Goal: Submit feedback/report problem: Submit feedback/report problem

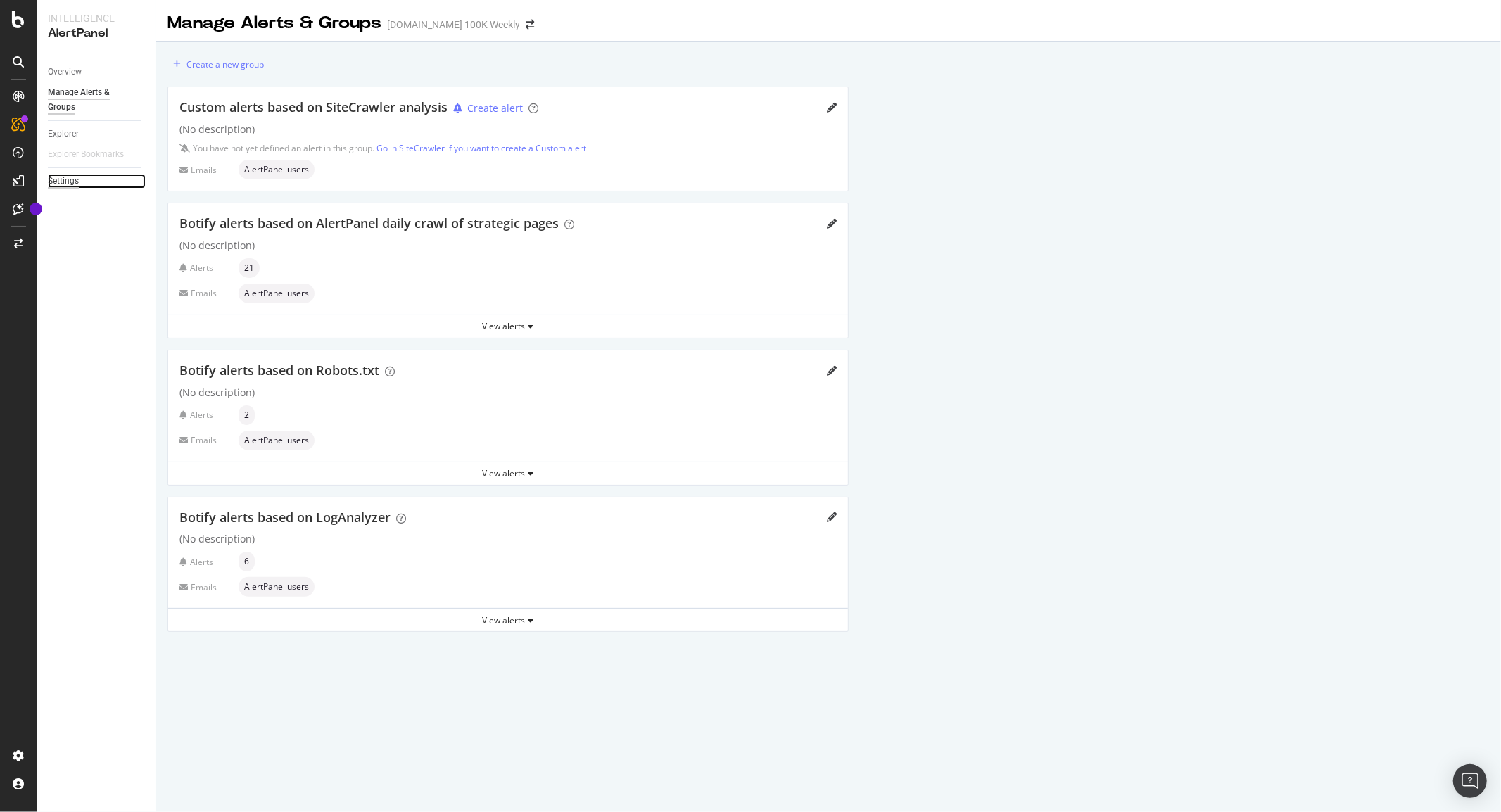
click at [65, 174] on div "Settings" at bounding box center [63, 181] width 31 height 15
select select "04"
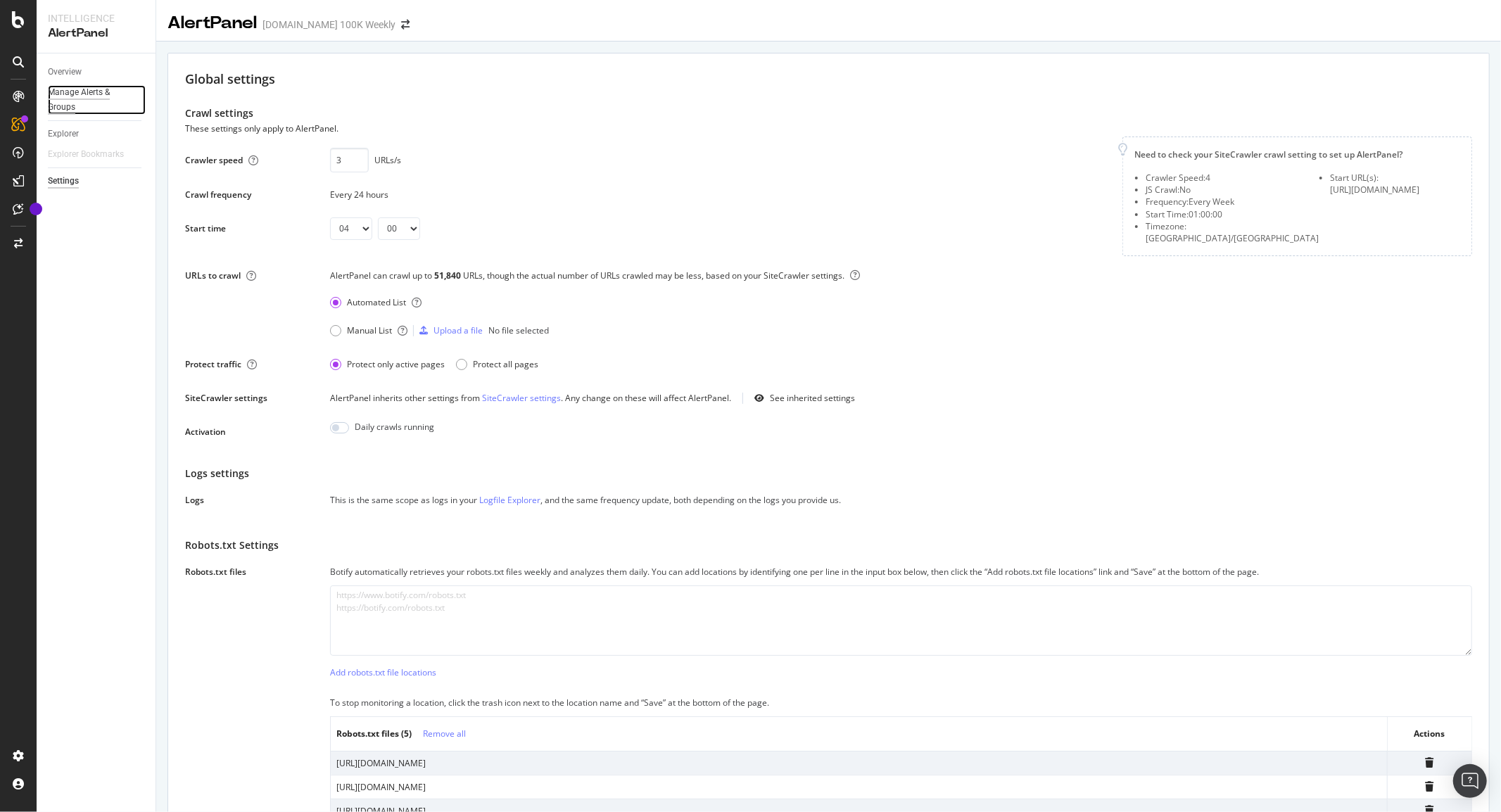
click at [67, 90] on div "Manage Alerts & Groups" at bounding box center [90, 100] width 85 height 30
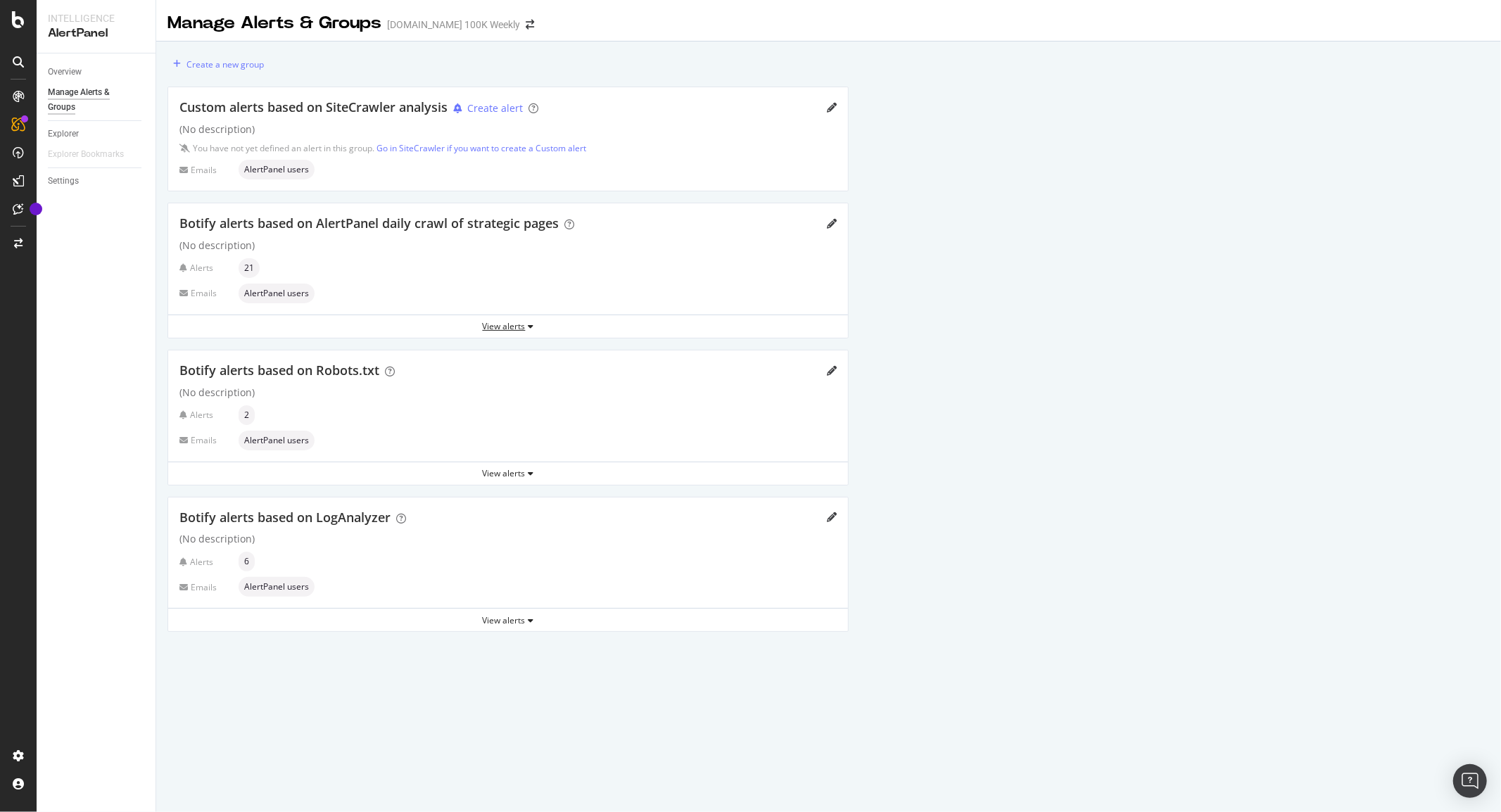
click at [504, 319] on div "View alerts" at bounding box center [508, 326] width 680 height 21
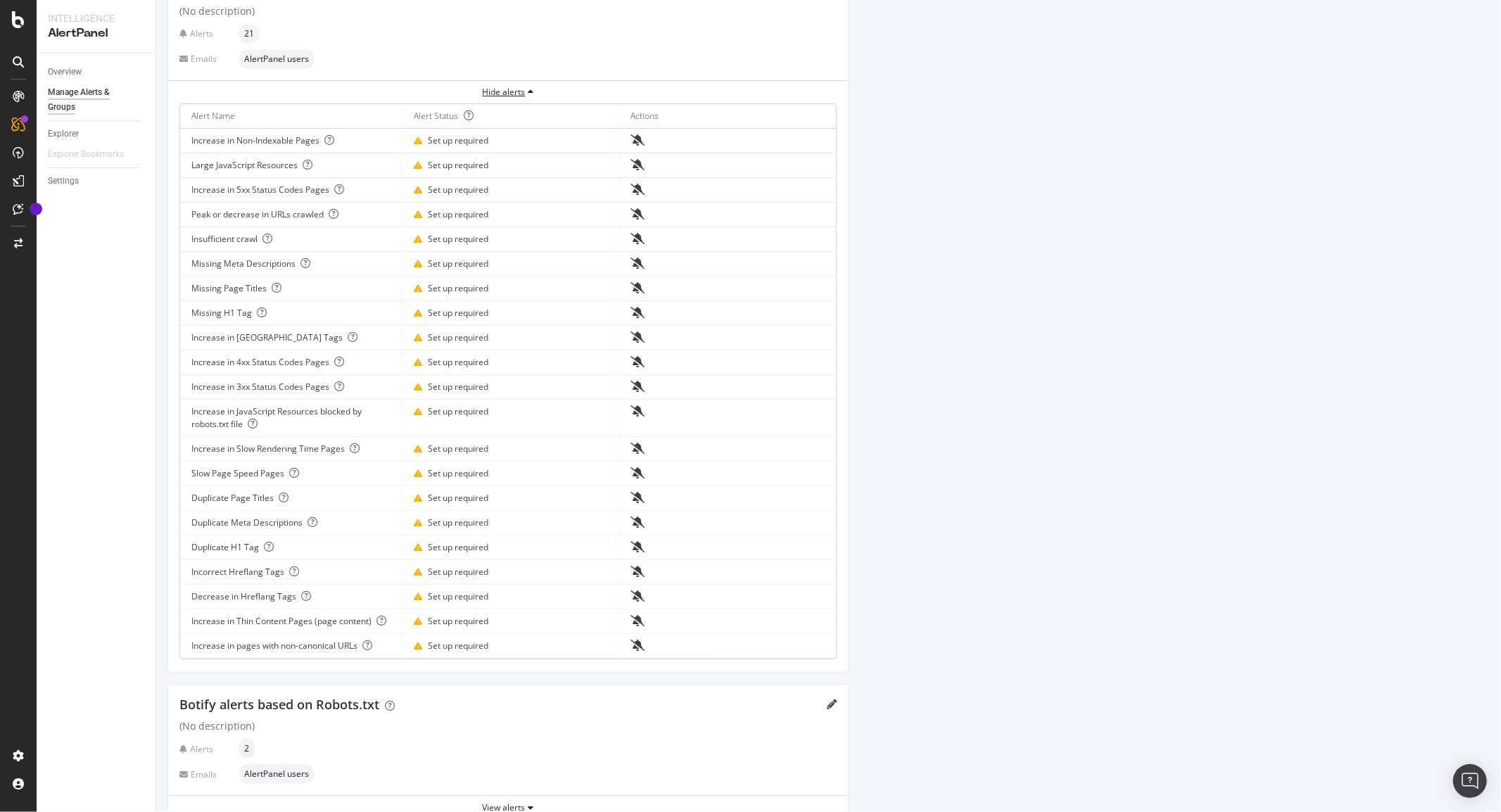
scroll to position [156, 0]
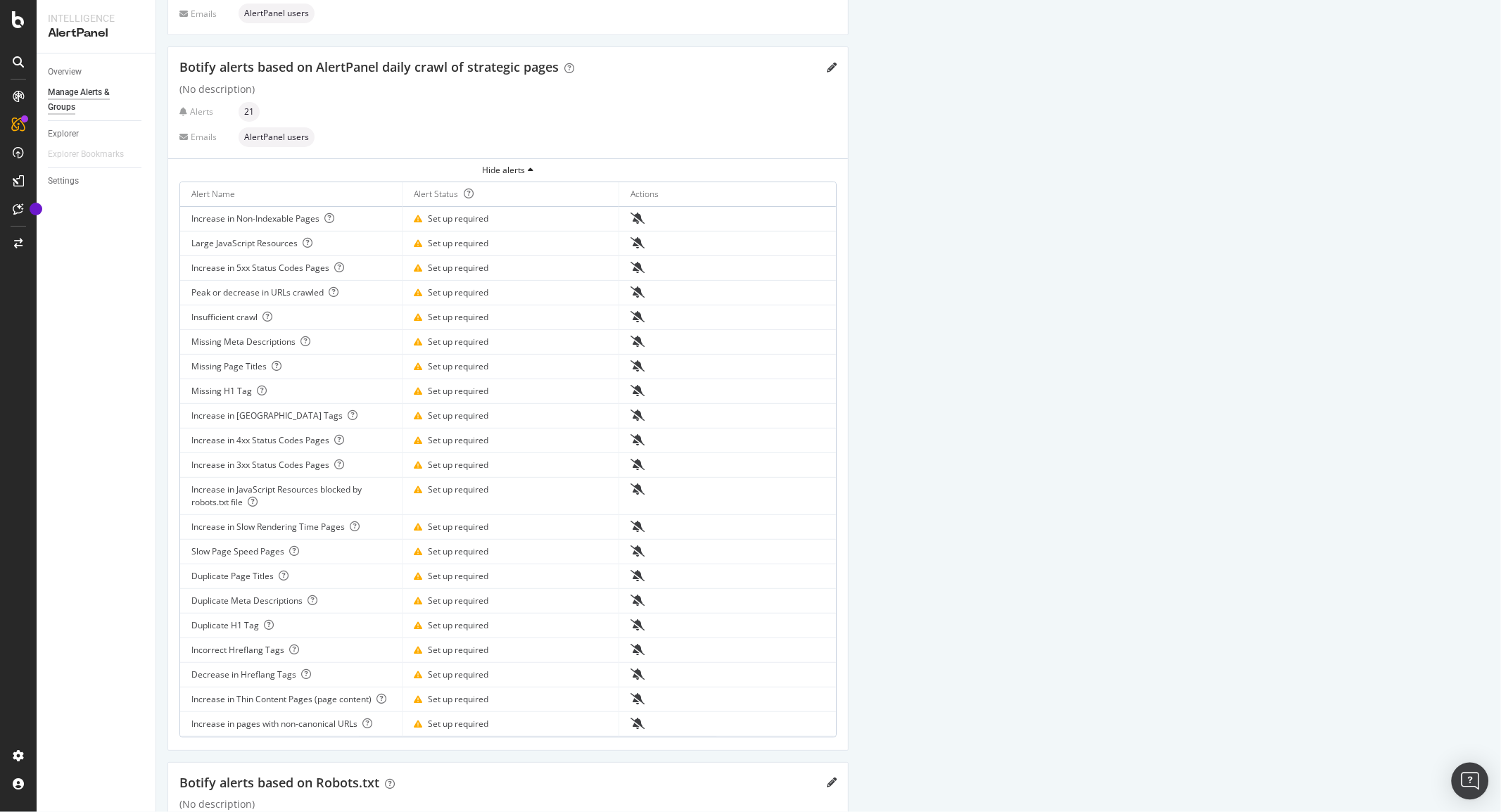
click at [1485, 776] on body "Intelligence AlertPanel Overview Manage Alerts & Groups Explorer Explorer Bookm…" at bounding box center [750, 406] width 1501 height 812
click at [1462, 776] on img "Open Intercom Messenger" at bounding box center [1470, 781] width 19 height 19
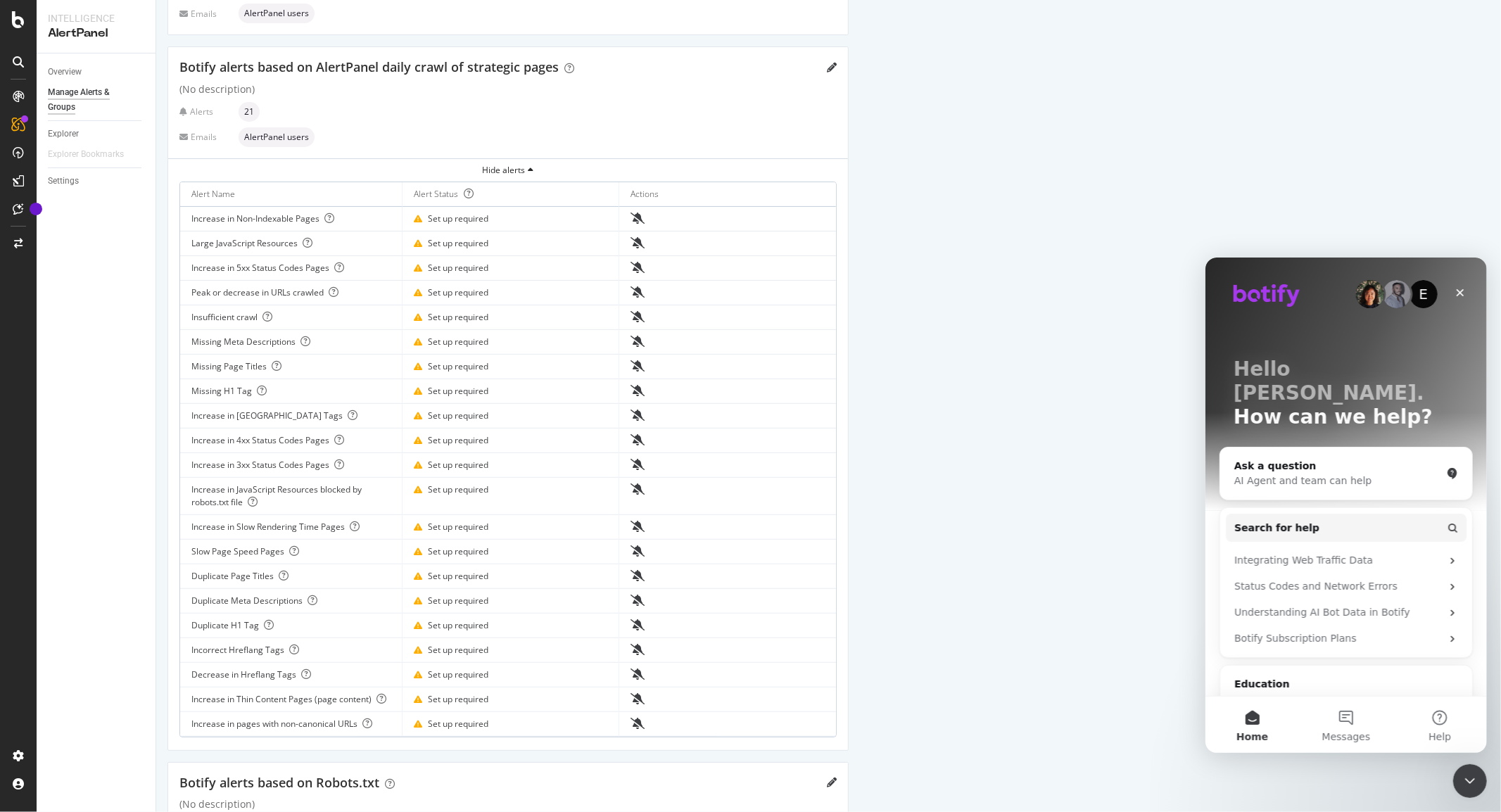
scroll to position [0, 0]
click at [1315, 458] on div "Ask a question" at bounding box center [1337, 465] width 207 height 15
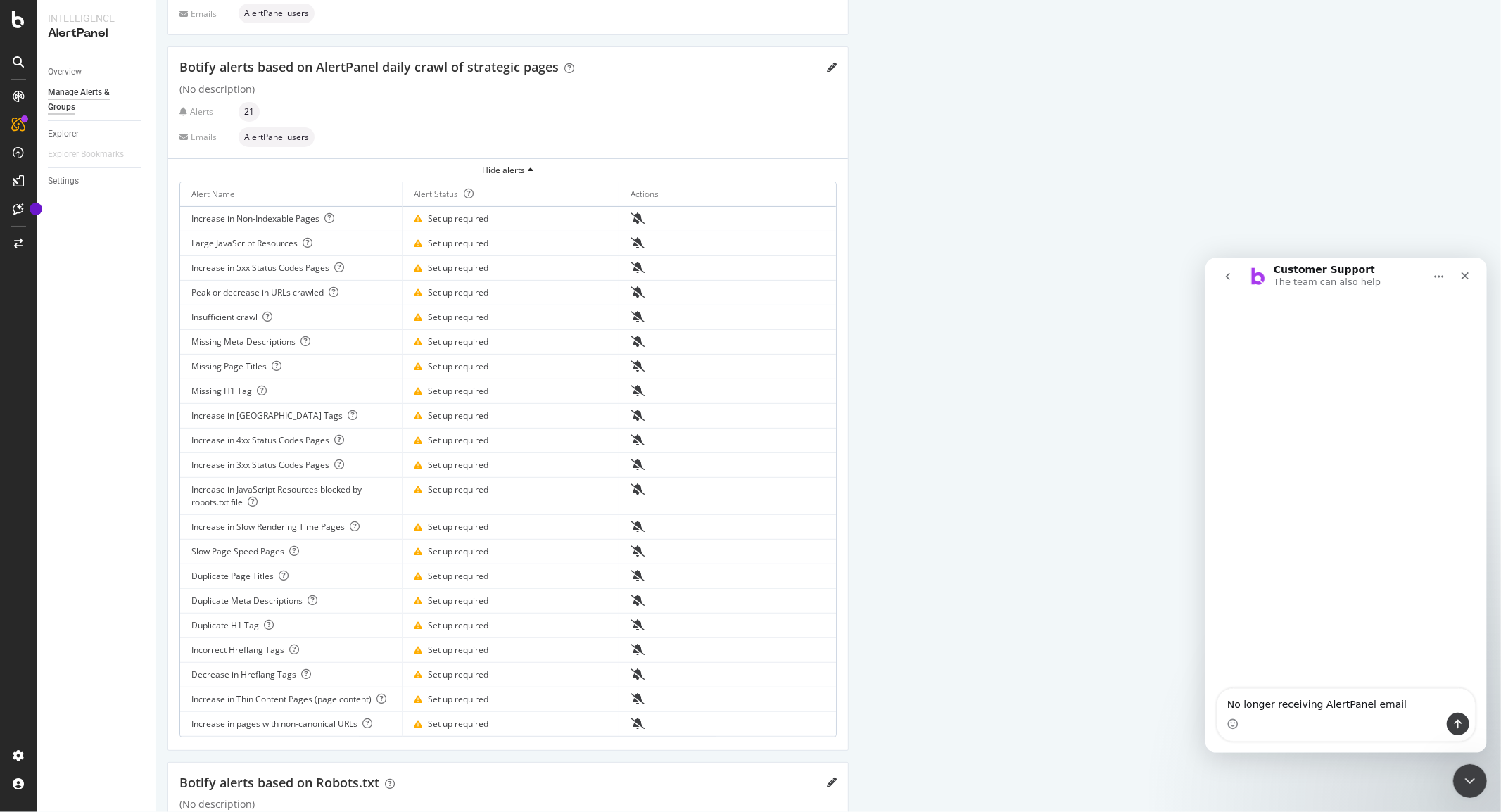
type textarea "No longer receiving AlertPanel emails"
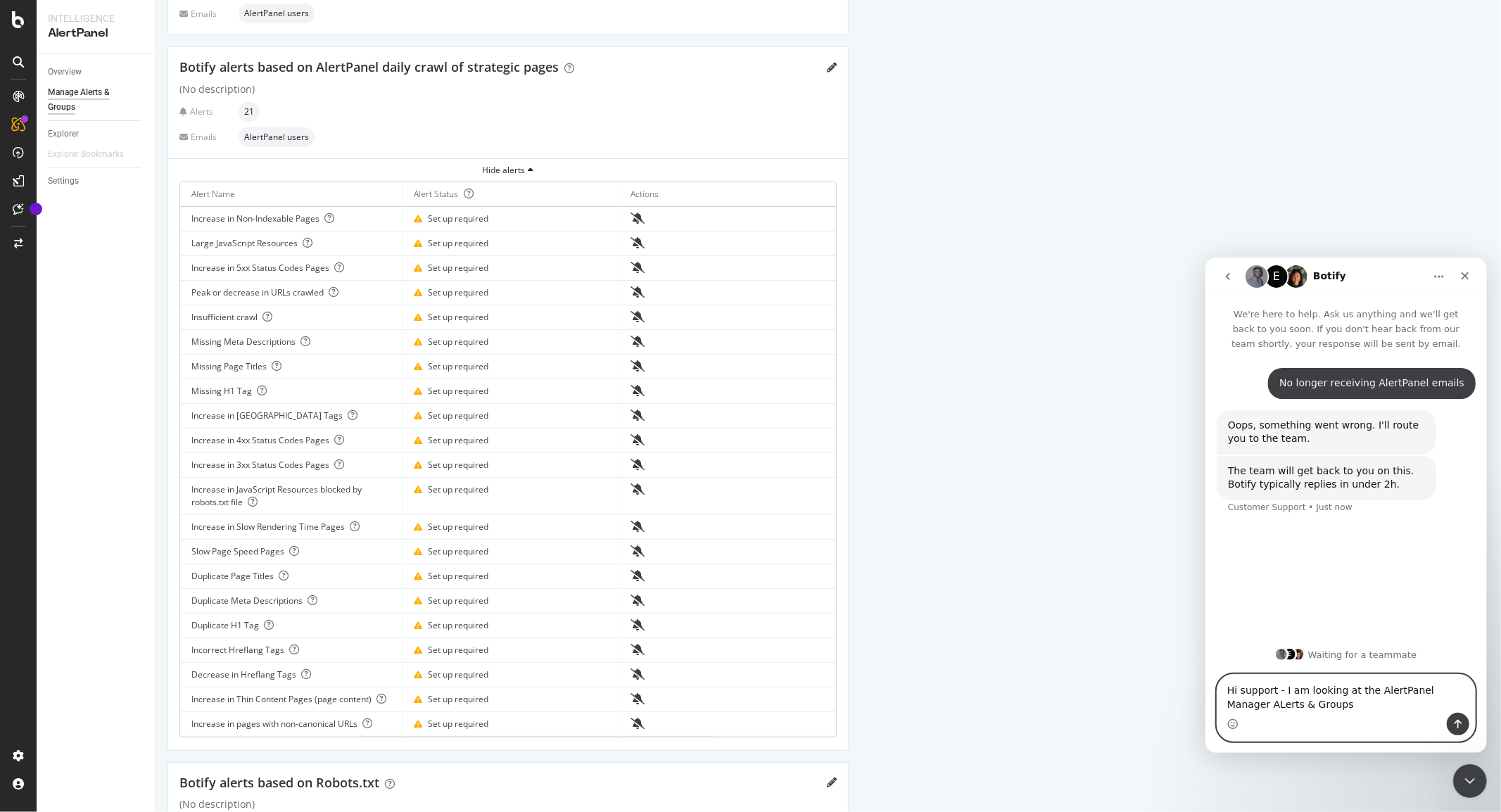
click at [1235, 702] on textarea "Hi support - I am looking at the AlertPanel Manager ALerts & Groups" at bounding box center [1345, 693] width 257 height 38
click at [1344, 700] on textarea "Hi support - I am looking at the AlertPanel Manager Alerts & Groups" at bounding box center [1345, 693] width 257 height 38
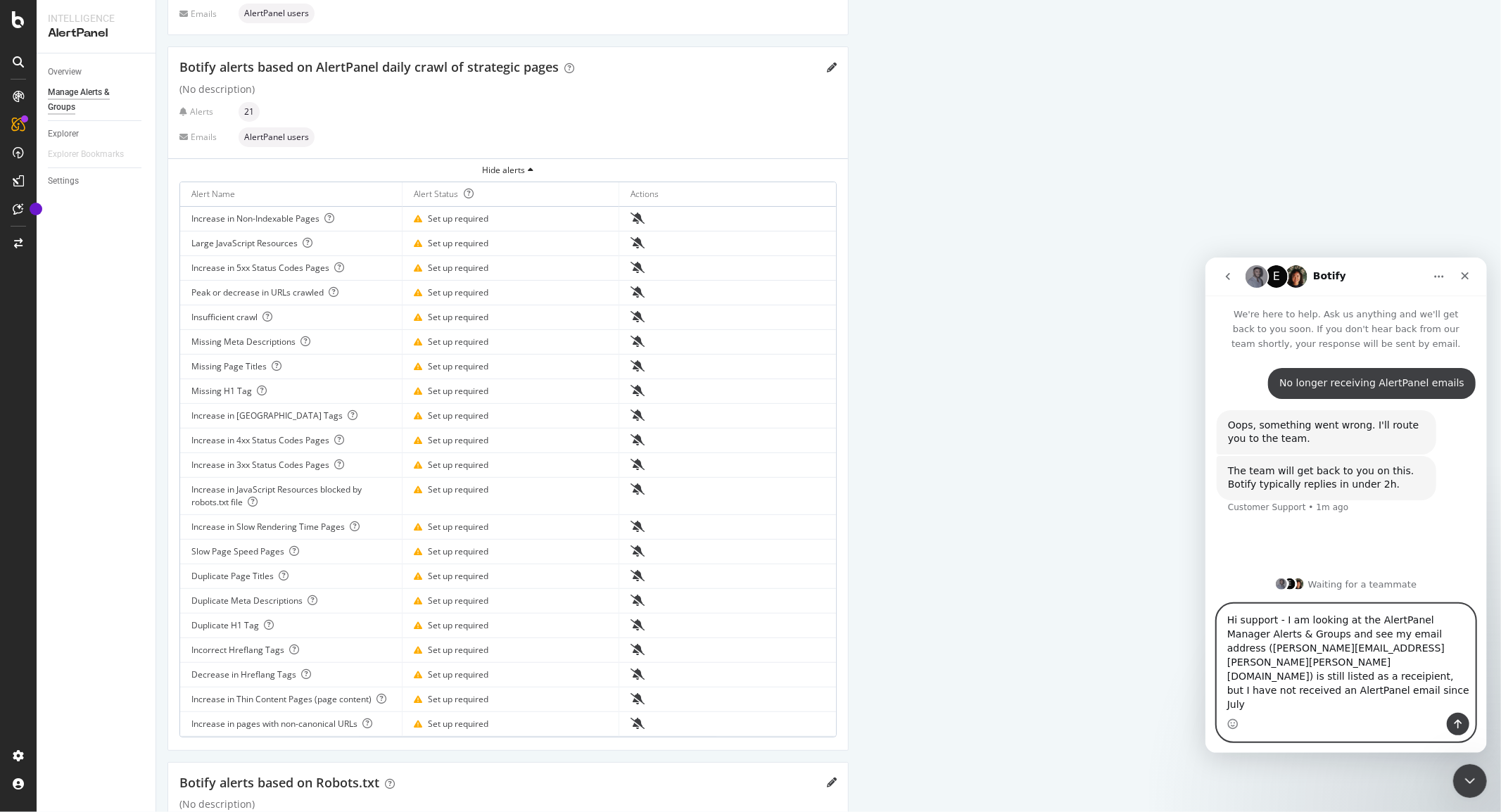
click at [1309, 707] on textarea "Hi support - I am looking at the AlertPanel Manager Alerts & Groups and see my …" at bounding box center [1345, 658] width 257 height 108
click at [1333, 707] on textarea "Hi support - I am looking at the AlertPanel Manager Alerts & Groups and see my …" at bounding box center [1345, 656] width 257 height 111
type textarea "Hi support - I am looking at the AlertPanel Manager Alerts & Groups and see my …"
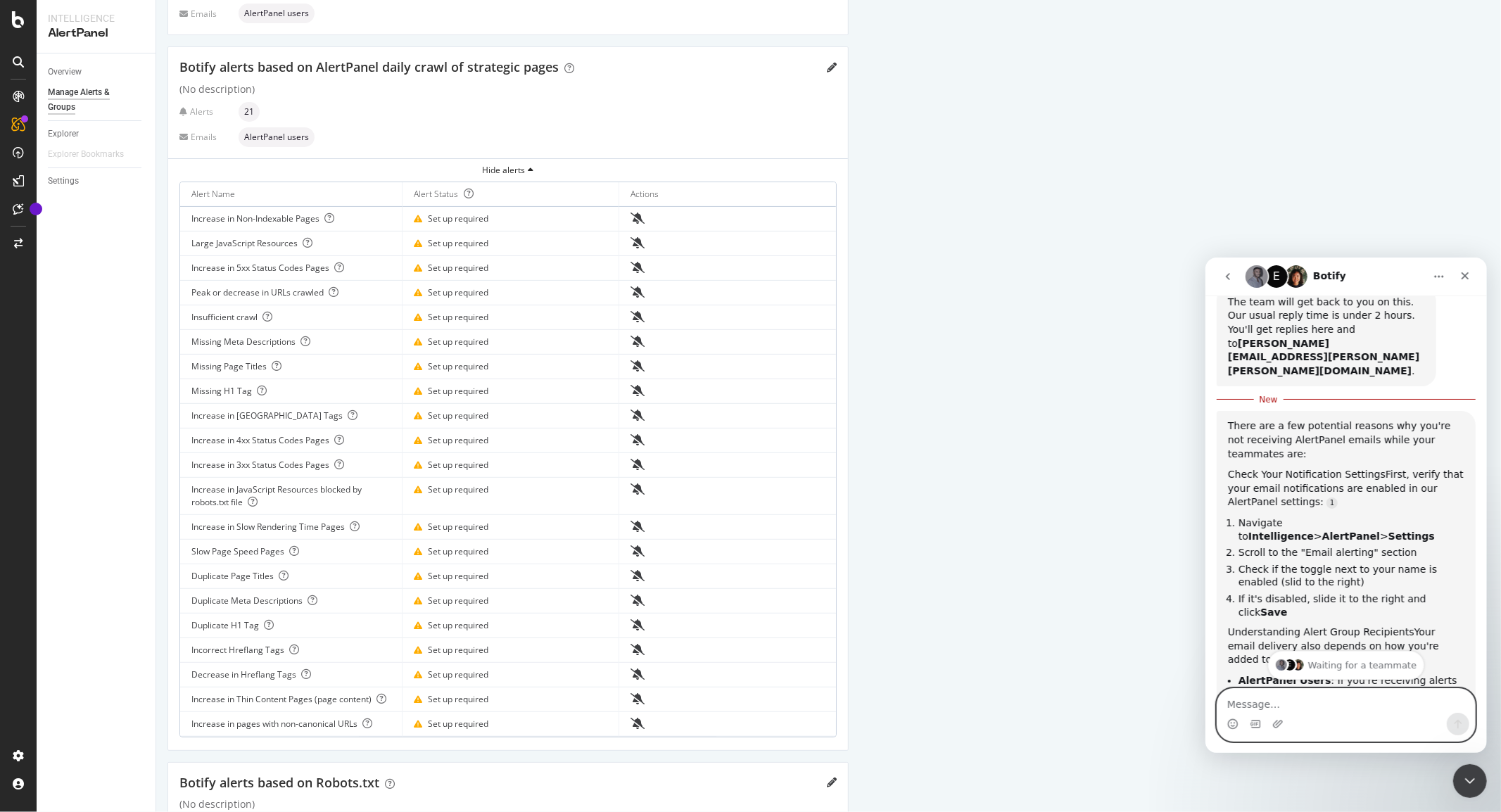
scroll to position [0, 0]
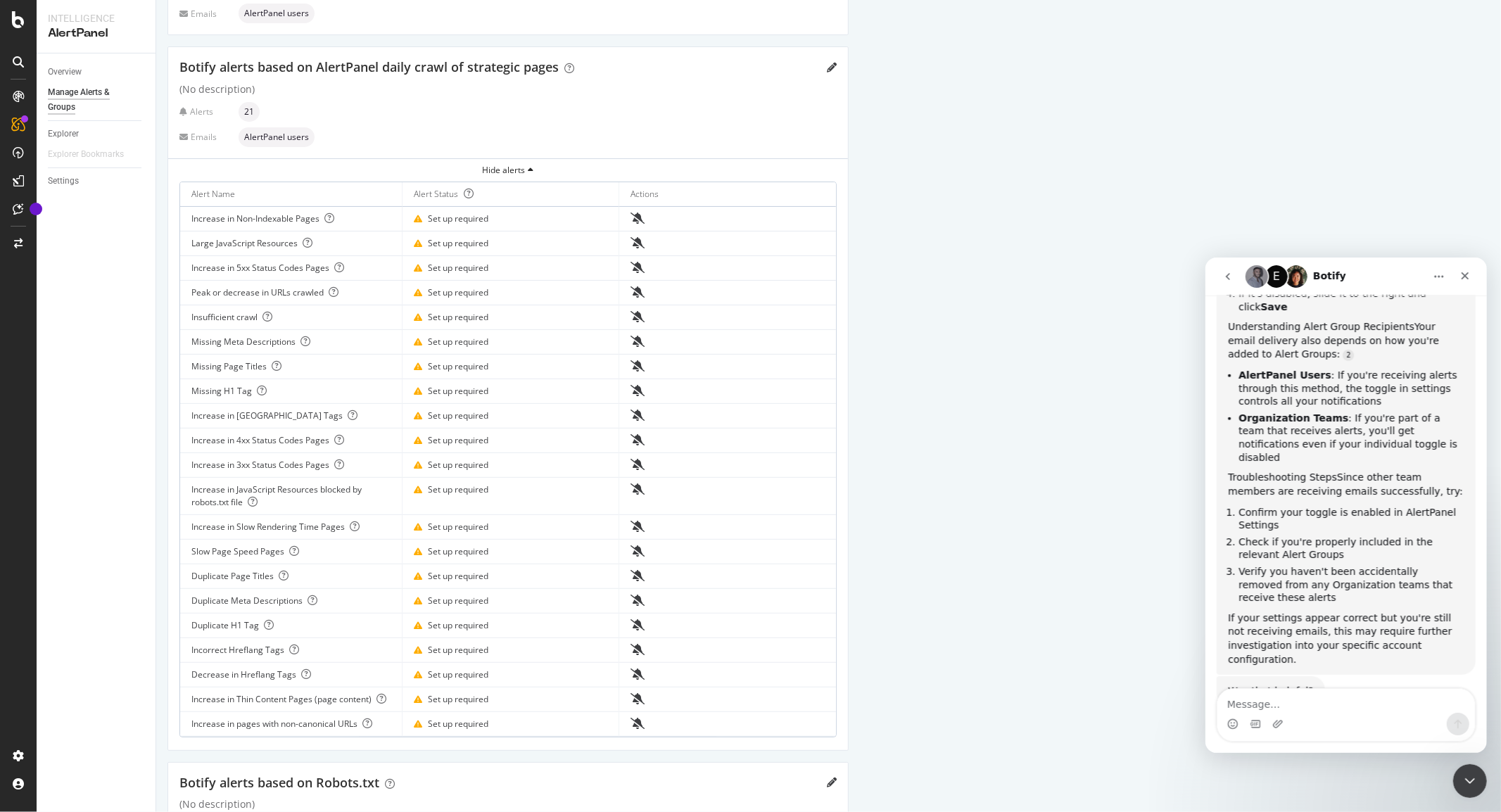
click at [1391, 732] on button "Talk to a person 👤" at bounding box center [1411, 746] width 114 height 28
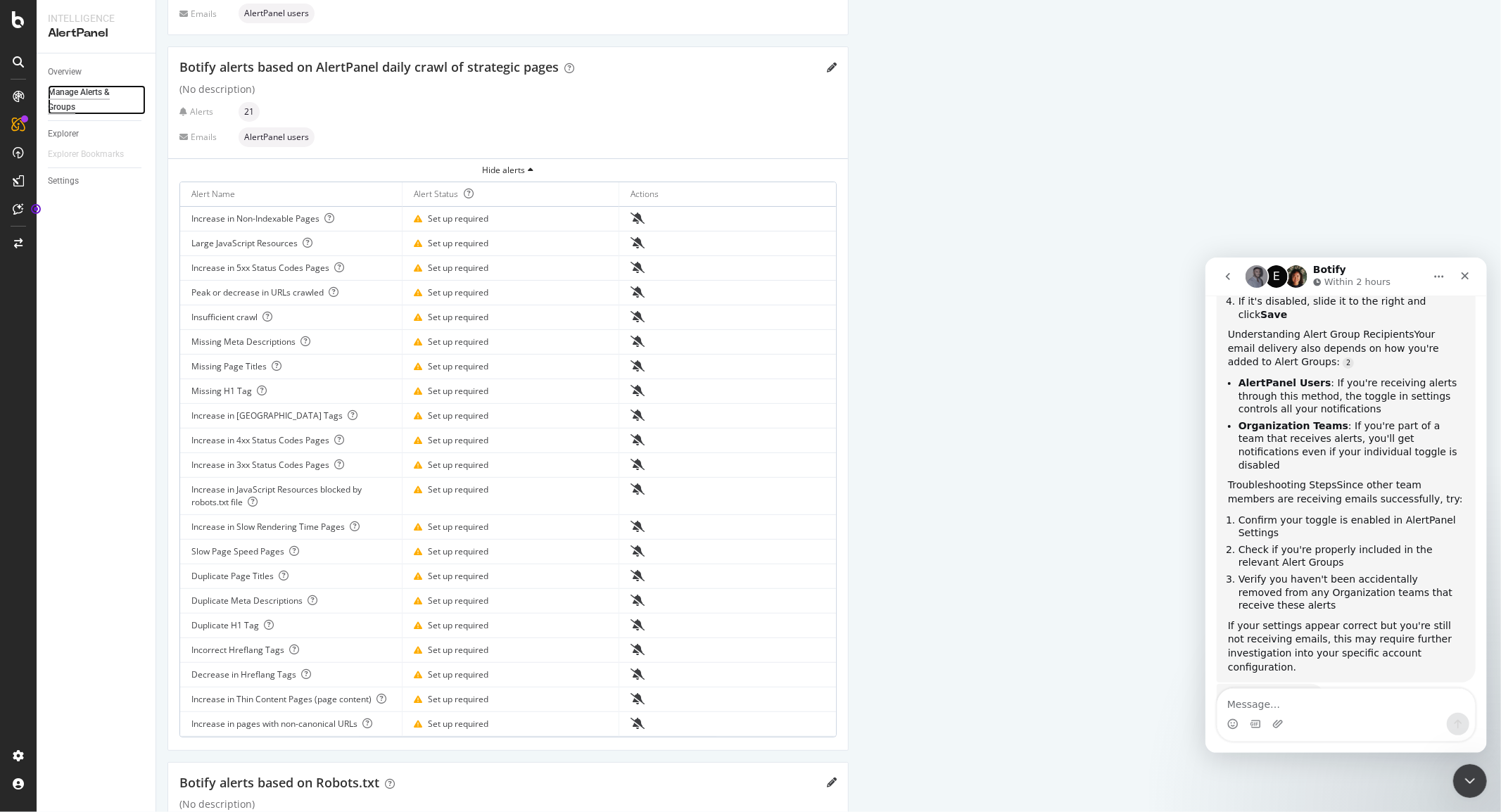
click at [78, 93] on div "Manage Alerts & Groups" at bounding box center [90, 100] width 85 height 30
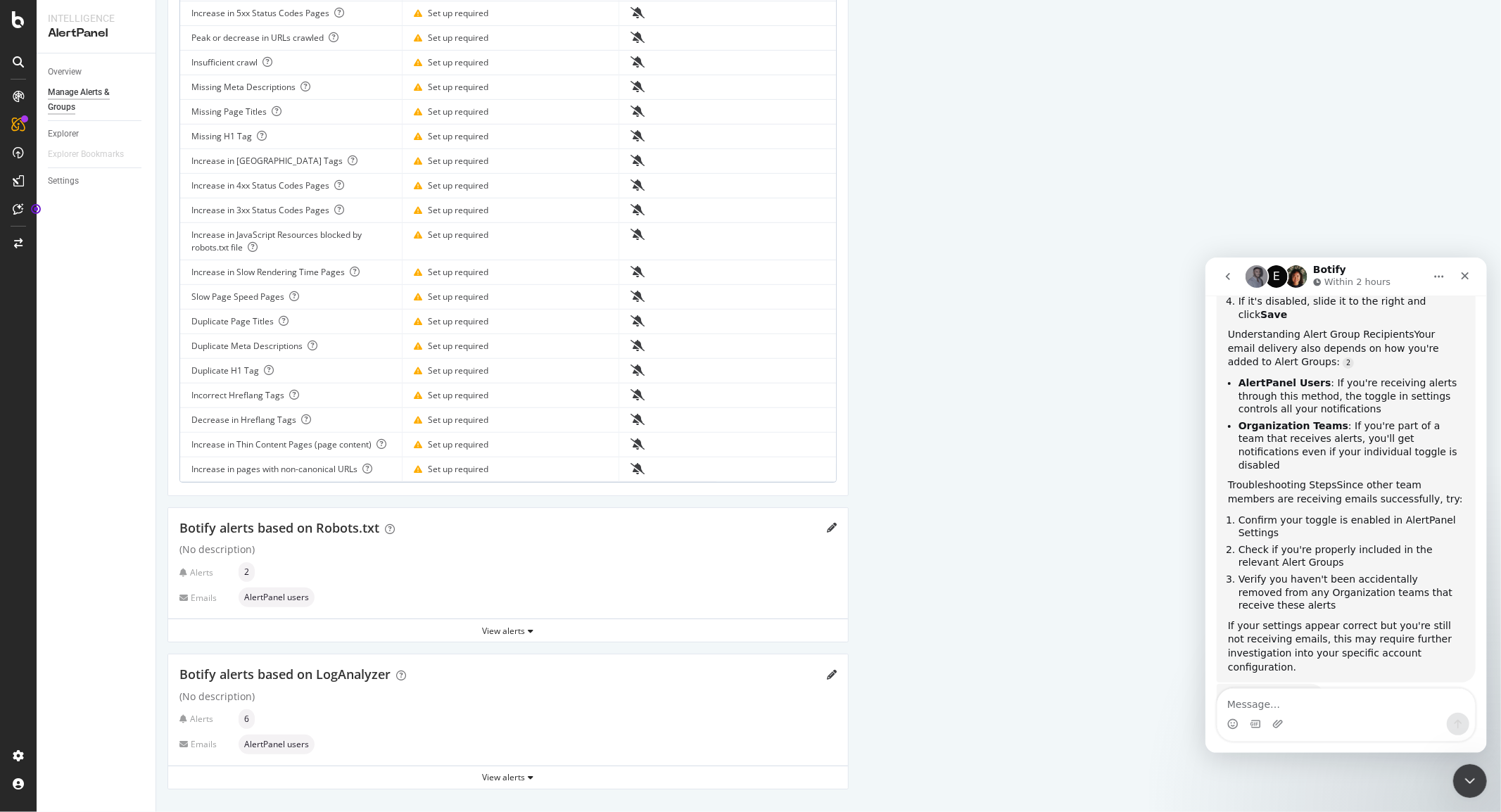
click at [70, 172] on div "Settings" at bounding box center [101, 181] width 108 height 21
click at [68, 185] on div "Settings" at bounding box center [63, 181] width 31 height 15
select select "04"
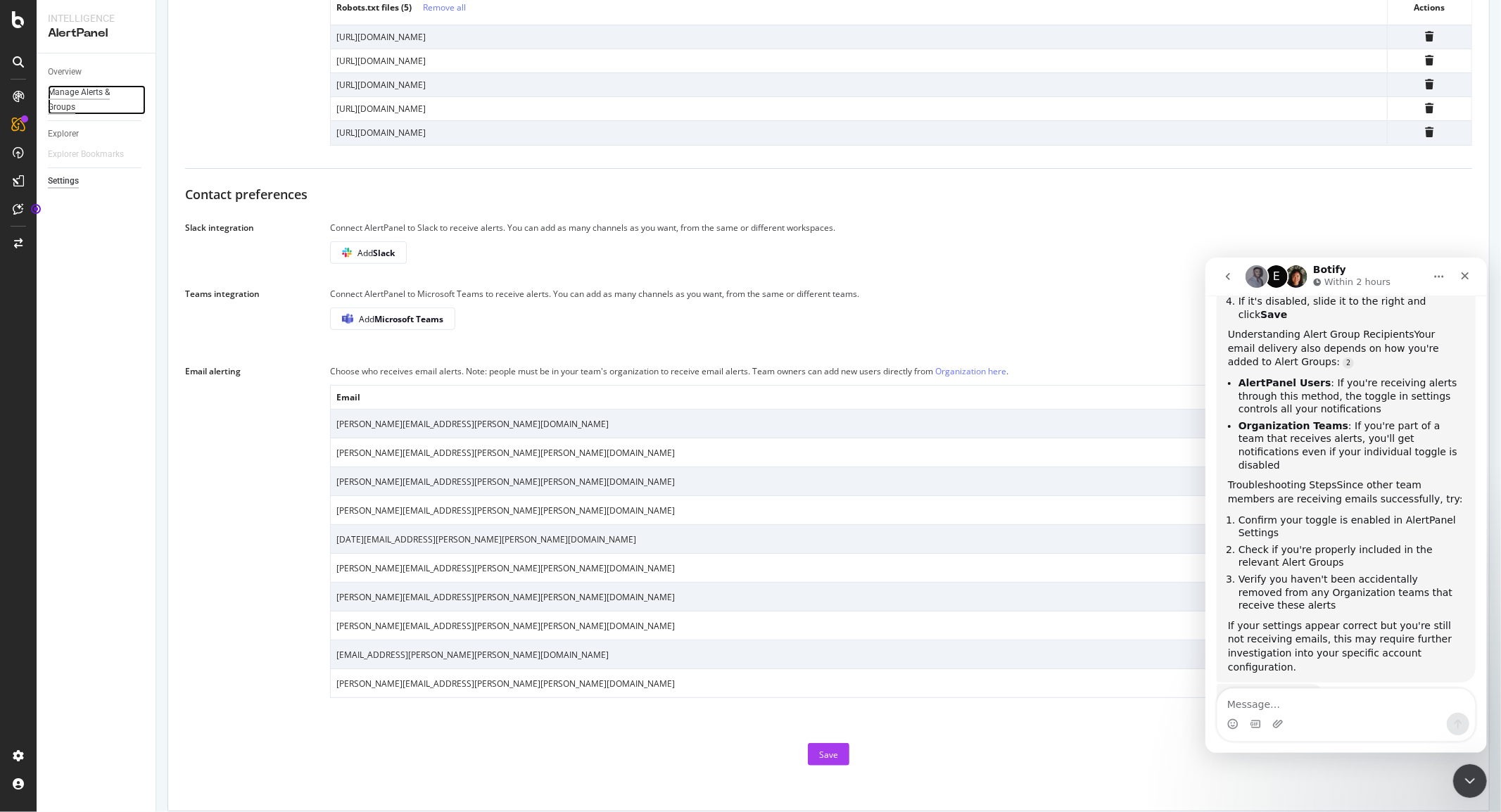
click at [79, 93] on div "Manage Alerts & Groups" at bounding box center [90, 100] width 85 height 30
